Goal: Task Accomplishment & Management: Manage account settings

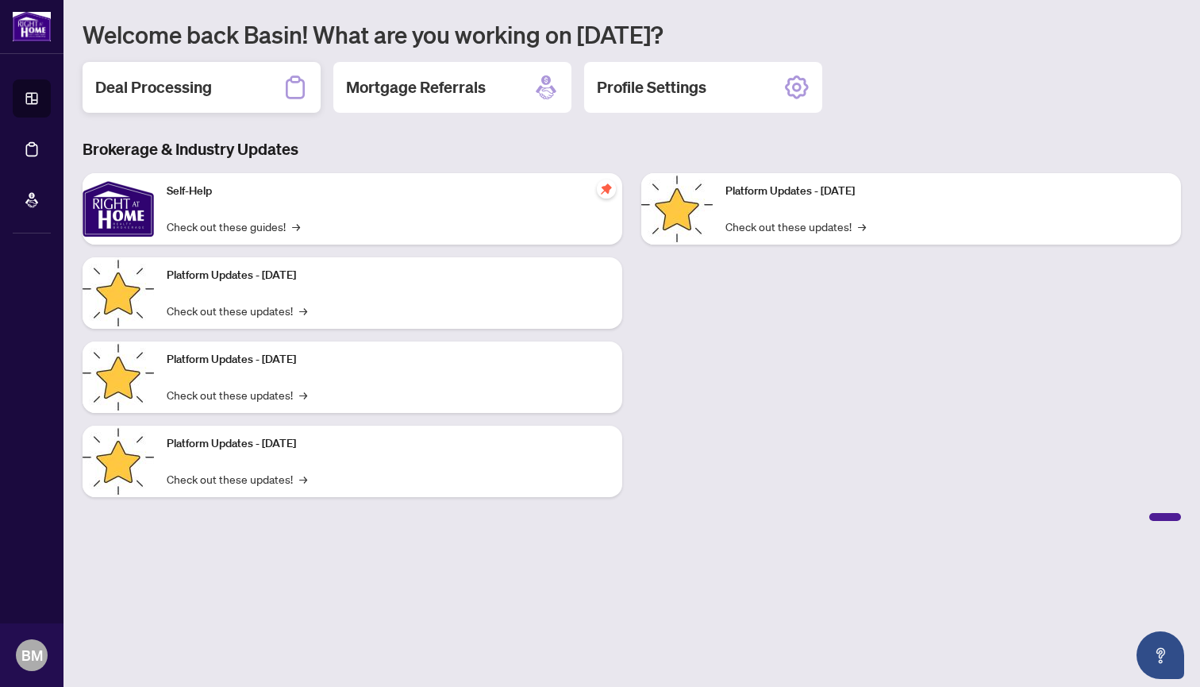
click at [202, 88] on h2 "Deal Processing" at bounding box center [153, 87] width 117 height 22
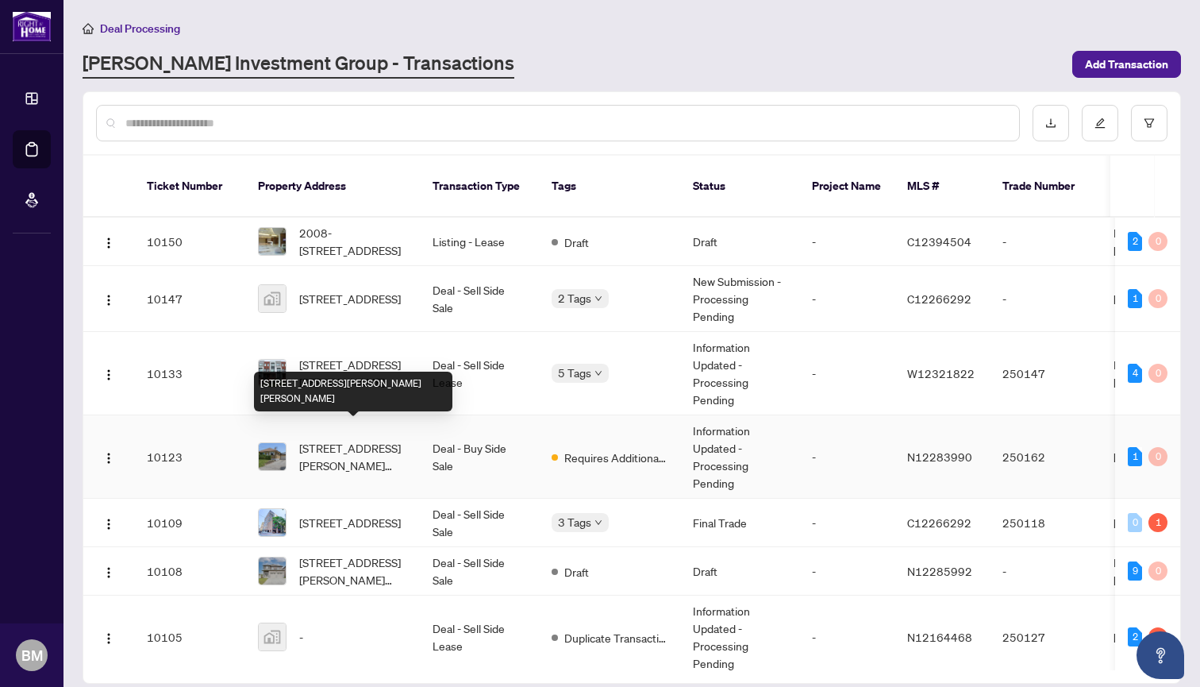
click at [329, 439] on span "[STREET_ADDRESS][PERSON_NAME][PERSON_NAME]" at bounding box center [353, 456] width 108 height 35
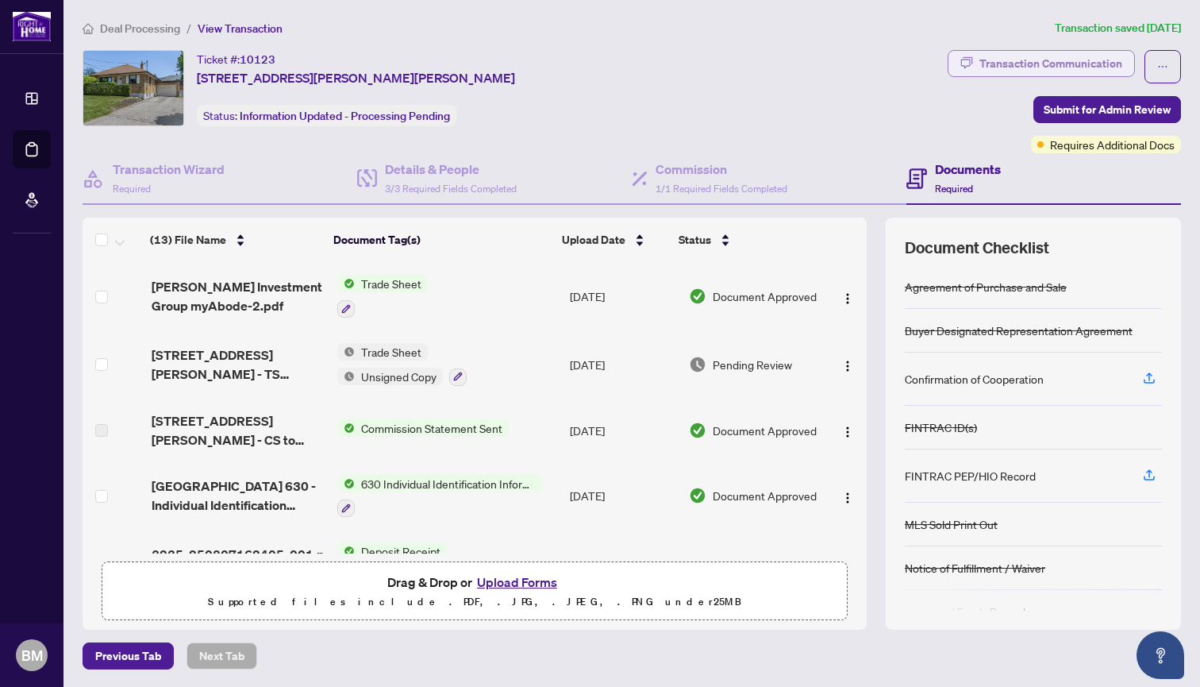
click at [1057, 60] on div "Transaction Communication" at bounding box center [1051, 63] width 143 height 25
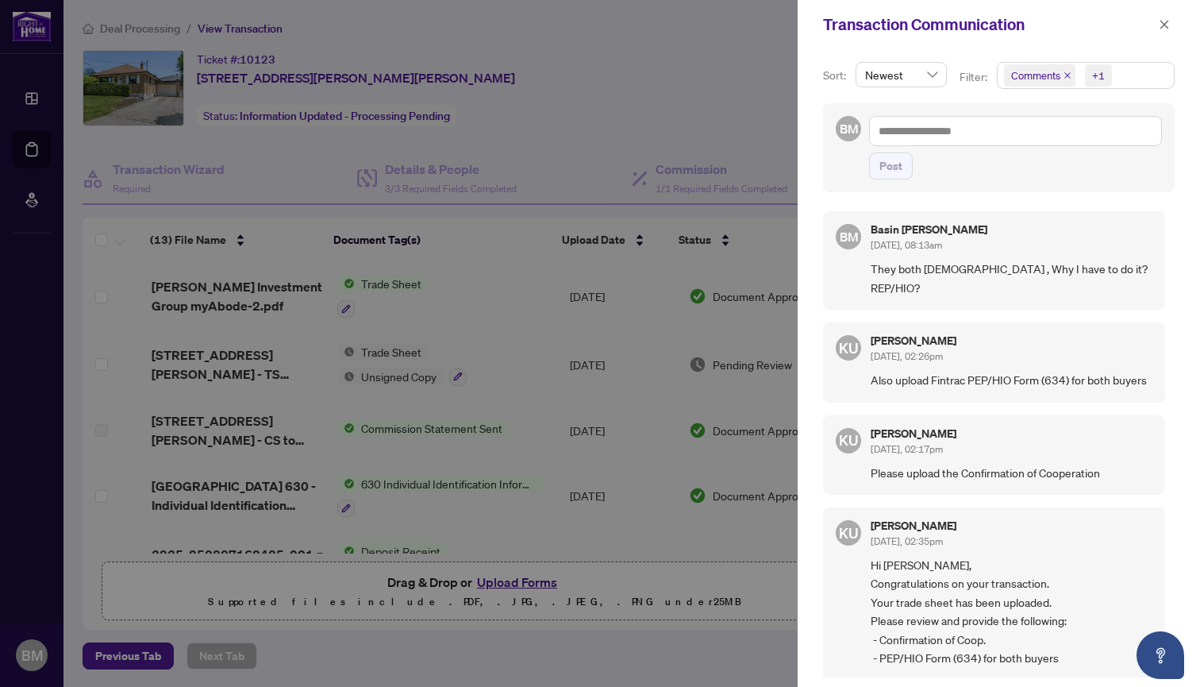
click at [745, 93] on div at bounding box center [600, 343] width 1200 height 687
click at [1165, 21] on icon "close" at bounding box center [1164, 24] width 11 height 11
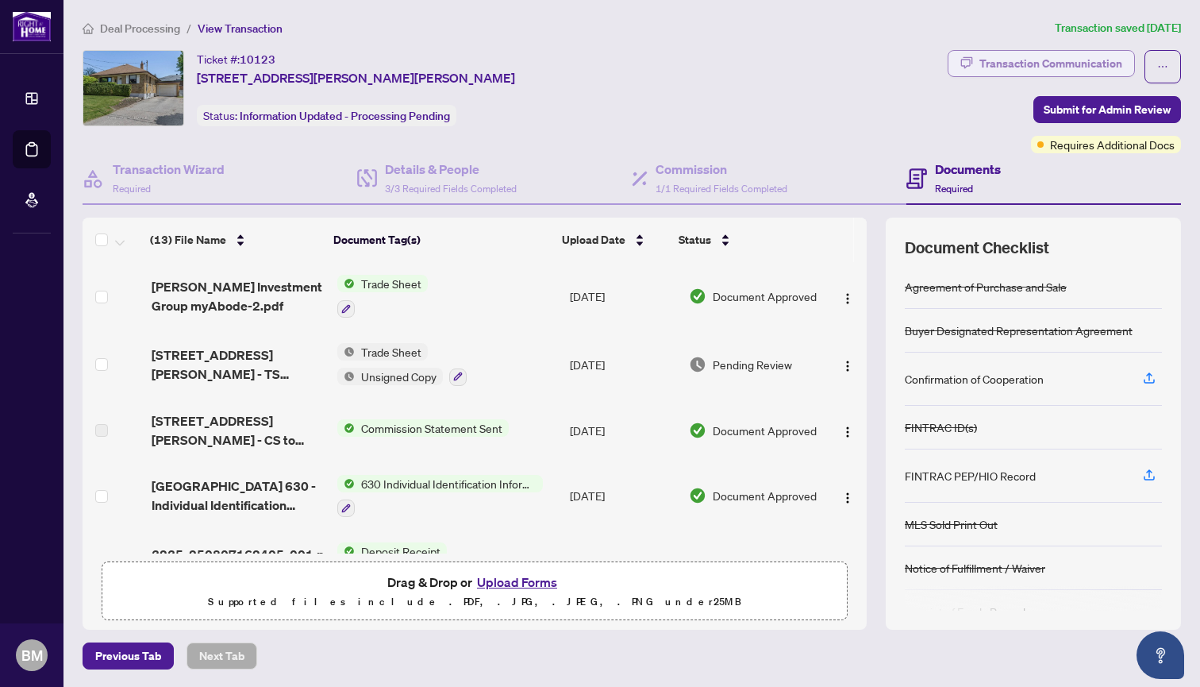
click at [1033, 59] on div "Transaction Communication" at bounding box center [1051, 63] width 143 height 25
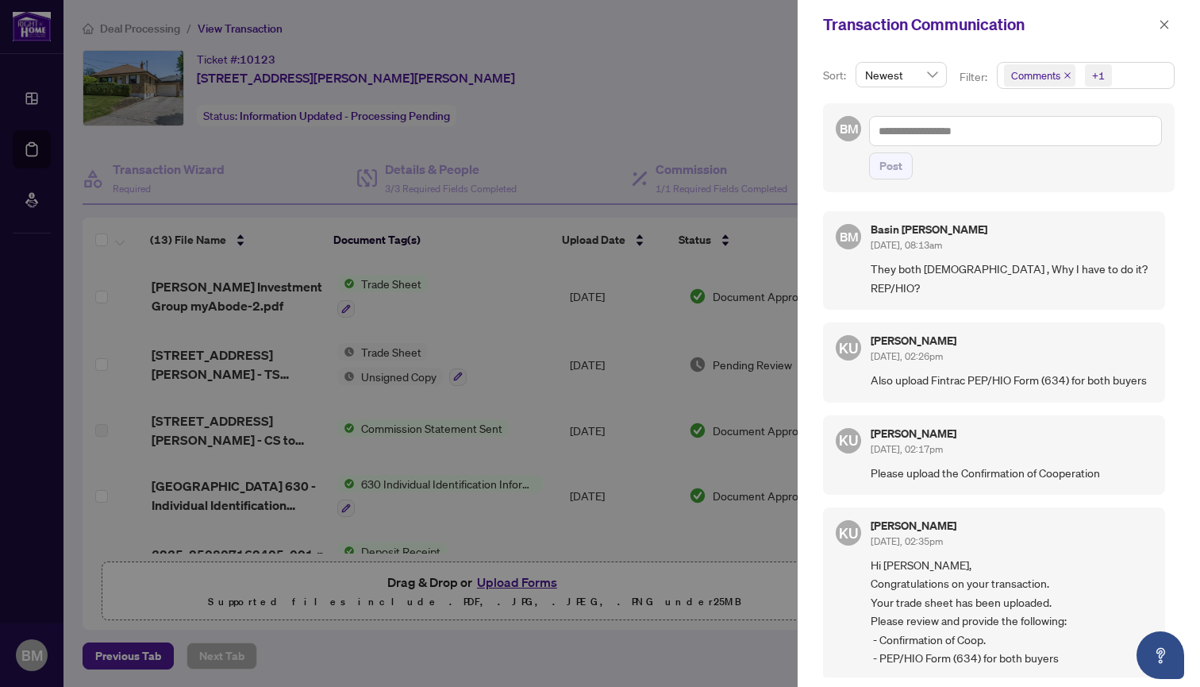
click at [762, 118] on div at bounding box center [600, 343] width 1200 height 687
click at [1159, 21] on icon "close" at bounding box center [1164, 24] width 11 height 11
